Goal: Consume media (video, audio)

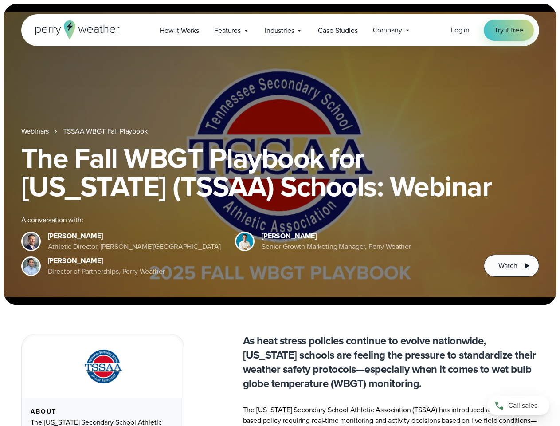
click at [280, 213] on div "The Fall WBGT Playbook for [US_STATE] (TSSAA) Schools: Webinar A conversation w…" at bounding box center [280, 210] width 518 height 133
click at [280, 30] on span "Industries" at bounding box center [279, 30] width 29 height 11
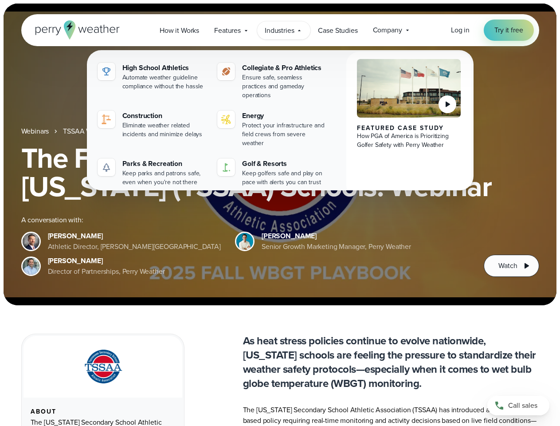
click at [280, 154] on h1 "The Fall WBGT Playbook for [US_STATE] (TSSAA) Schools: Webinar" at bounding box center [280, 172] width 518 height 57
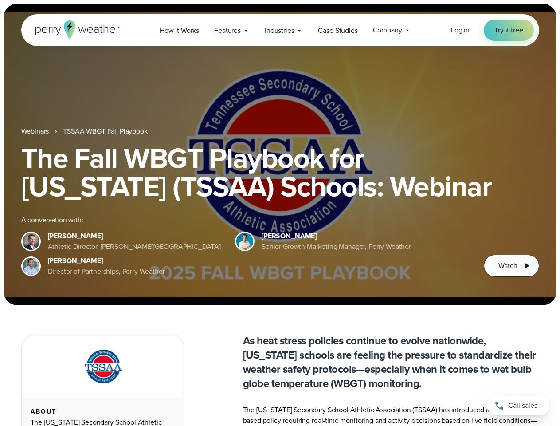
click at [106, 131] on link "TSSAA WBGT Fall Playbook" at bounding box center [105, 131] width 84 height 11
click at [511, 266] on span "Watch" at bounding box center [508, 265] width 19 height 11
